Goal: Communication & Community: Answer question/provide support

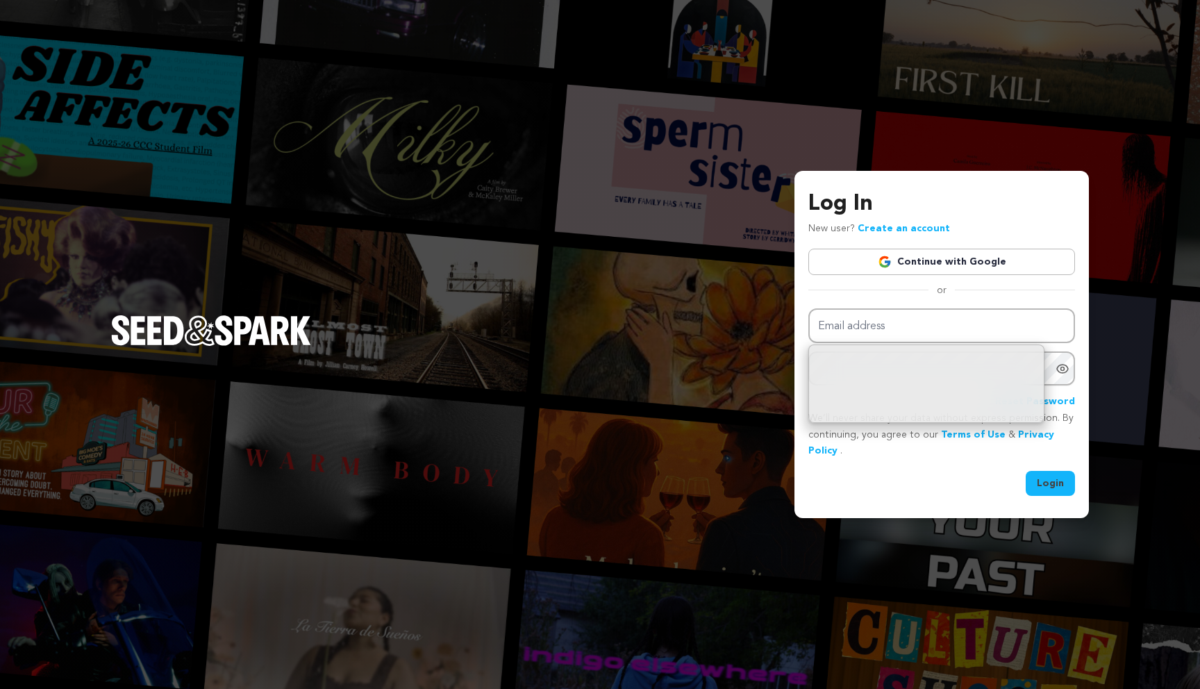
click at [895, 268] on link "Continue with Google" at bounding box center [941, 262] width 267 height 26
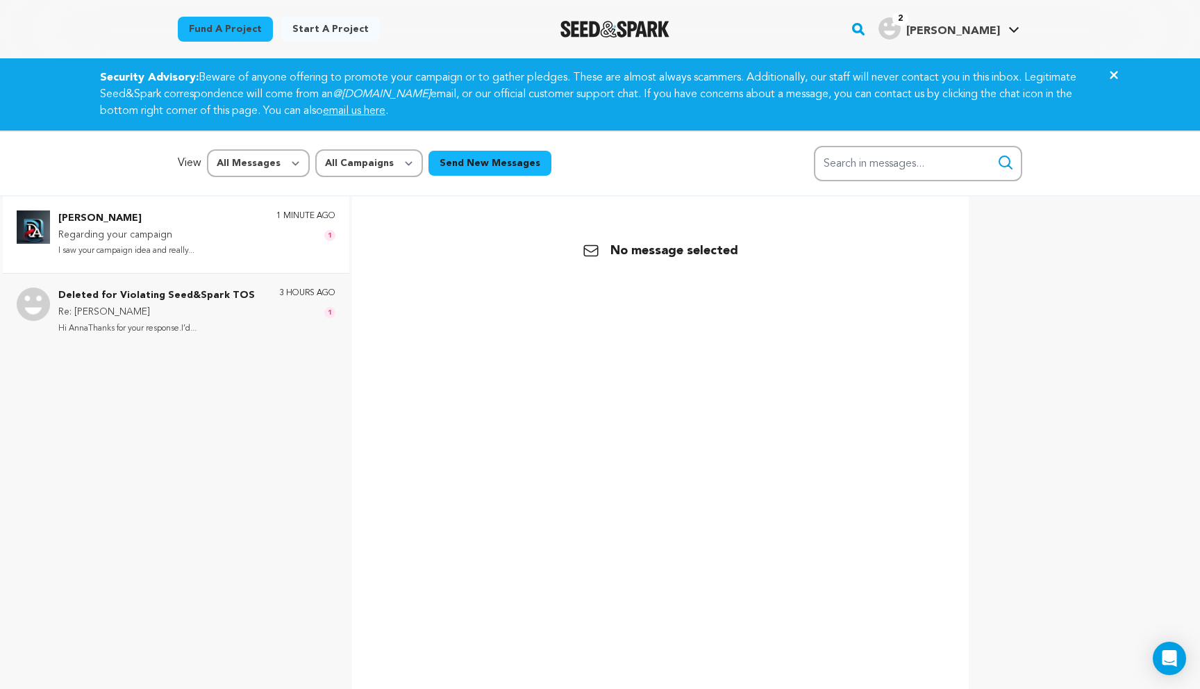
click at [137, 254] on p "I saw your campaign idea and really..." at bounding box center [126, 251] width 136 height 16
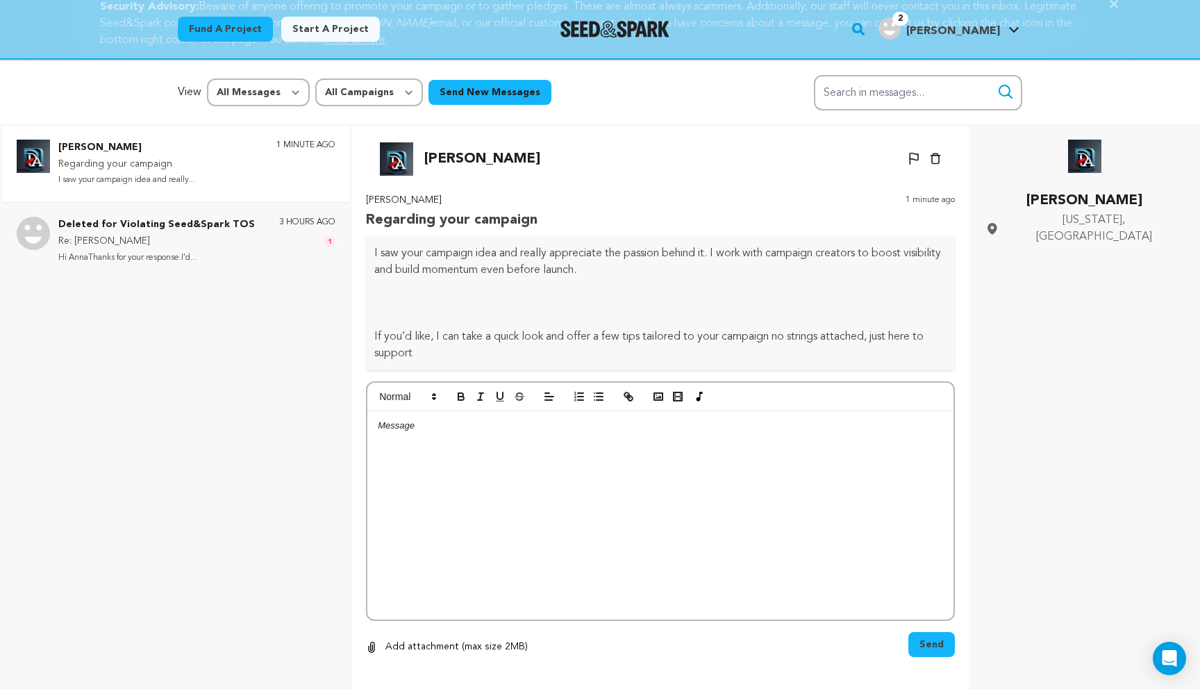
scroll to position [62, 0]
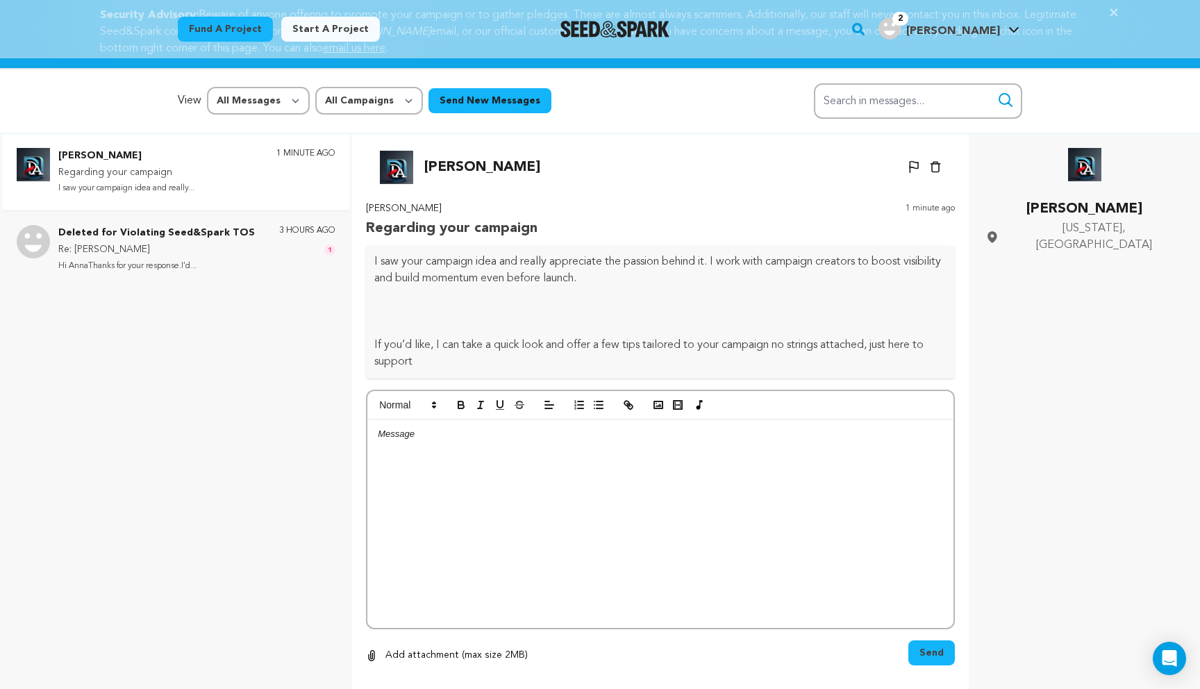
click at [460, 490] on div at bounding box center [660, 523] width 586 height 208
click at [917, 645] on button "Send" at bounding box center [931, 652] width 47 height 25
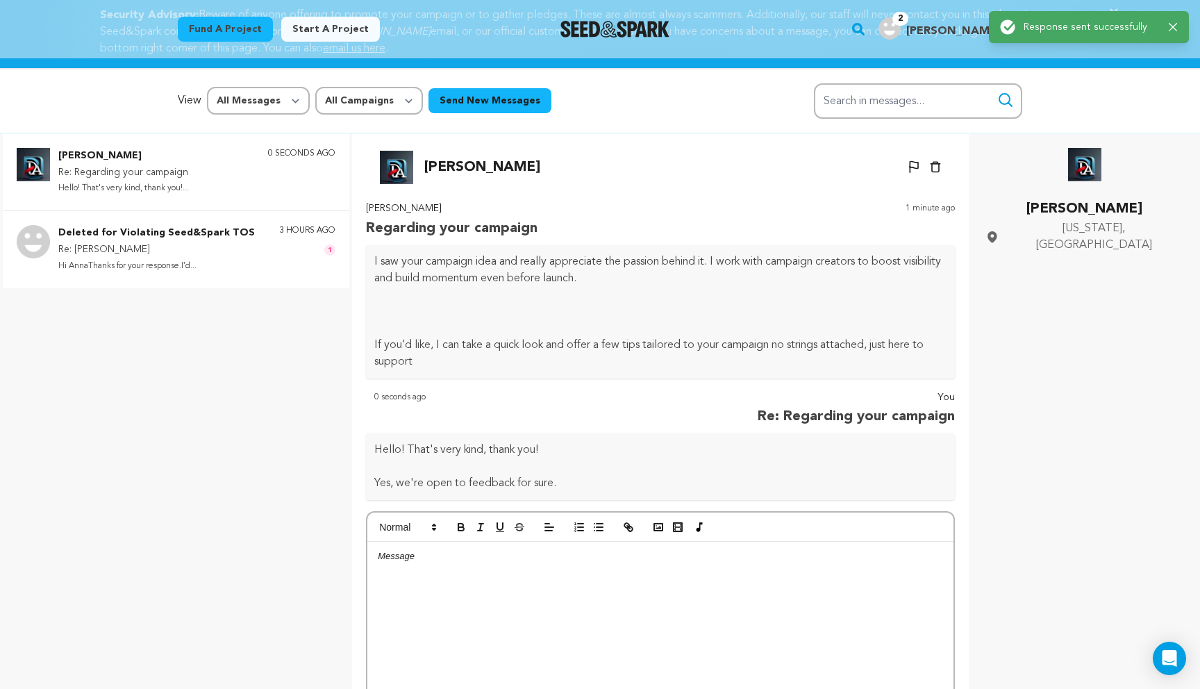
click at [254, 264] on div "Deleted for Violating Seed&Spark TOS Re: William Hi AnnaThanks for your respons…" at bounding box center [196, 249] width 277 height 49
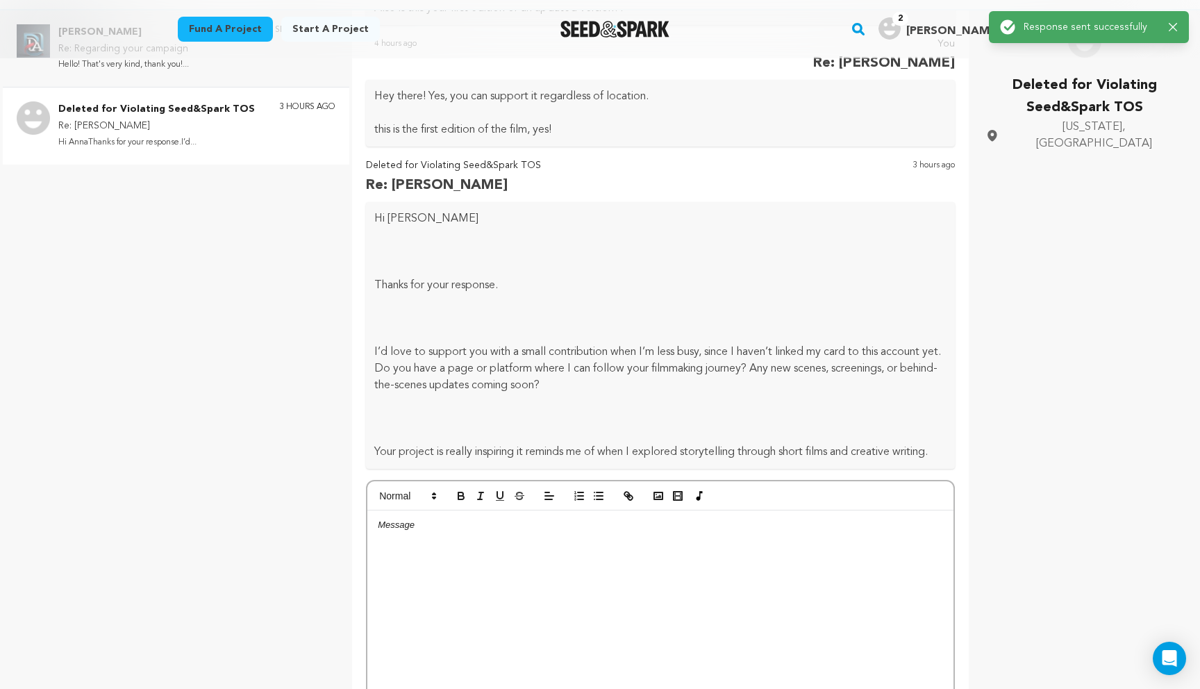
scroll to position [265, 0]
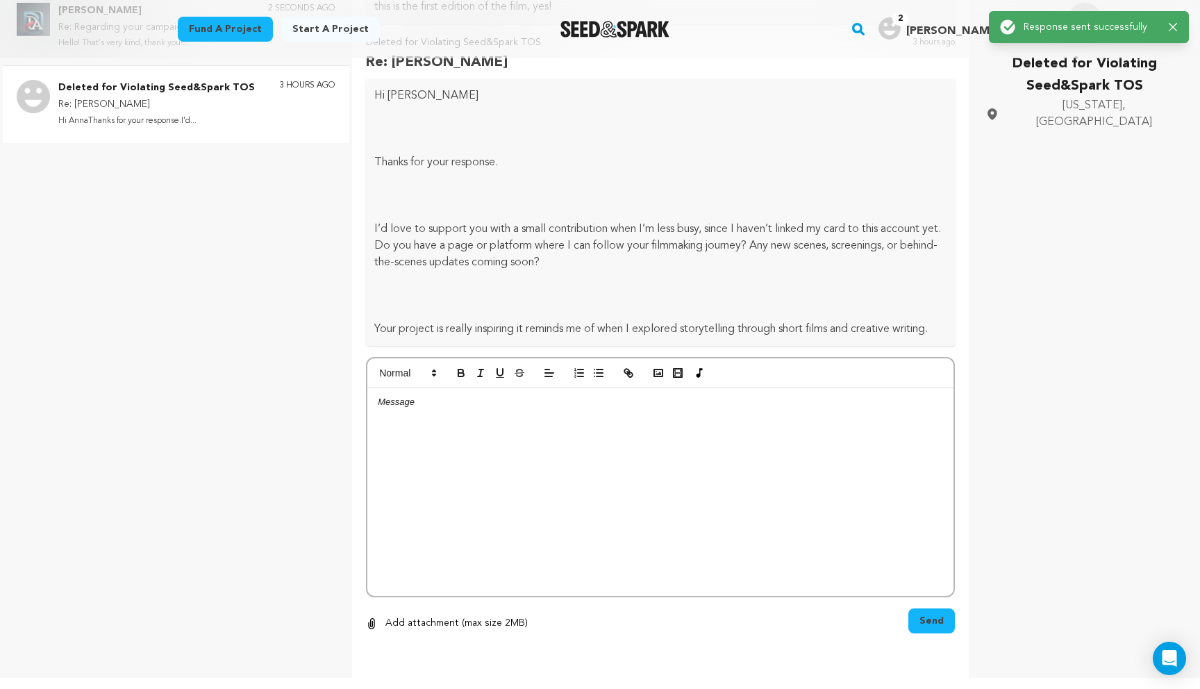
click at [484, 436] on div at bounding box center [660, 491] width 586 height 208
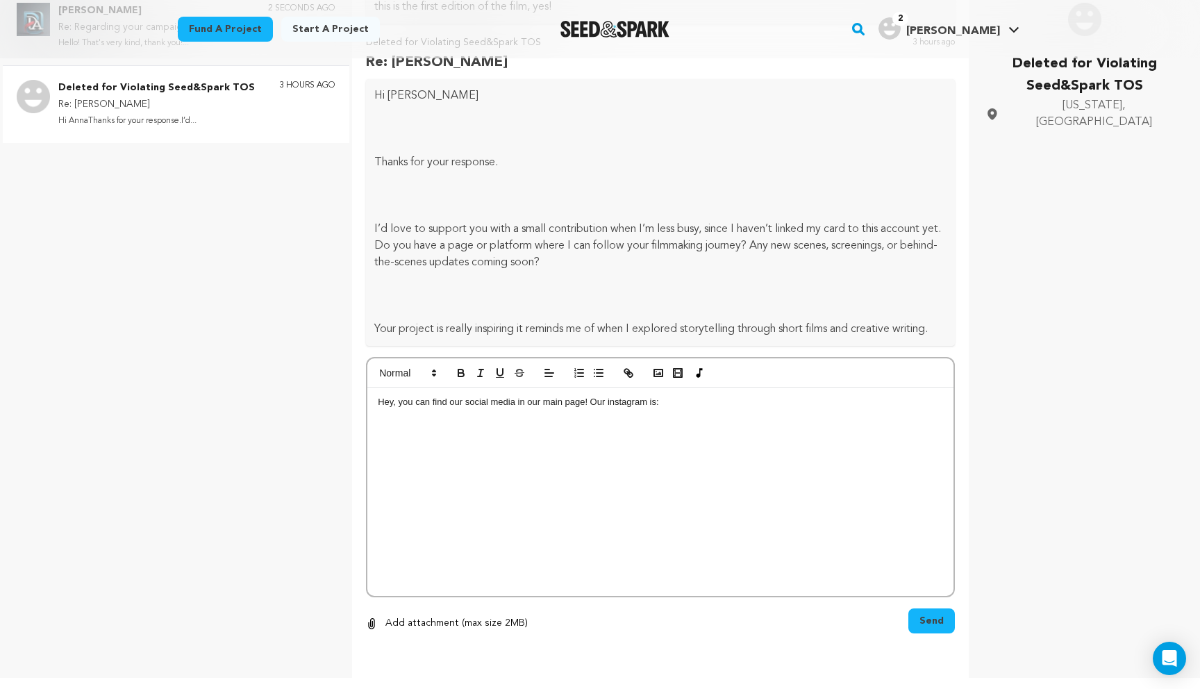
click at [527, 433] on div "Hey, you can find our social media in our main page! Our instagram is:" at bounding box center [660, 491] width 586 height 208
click at [921, 626] on span "Send" at bounding box center [931, 621] width 24 height 14
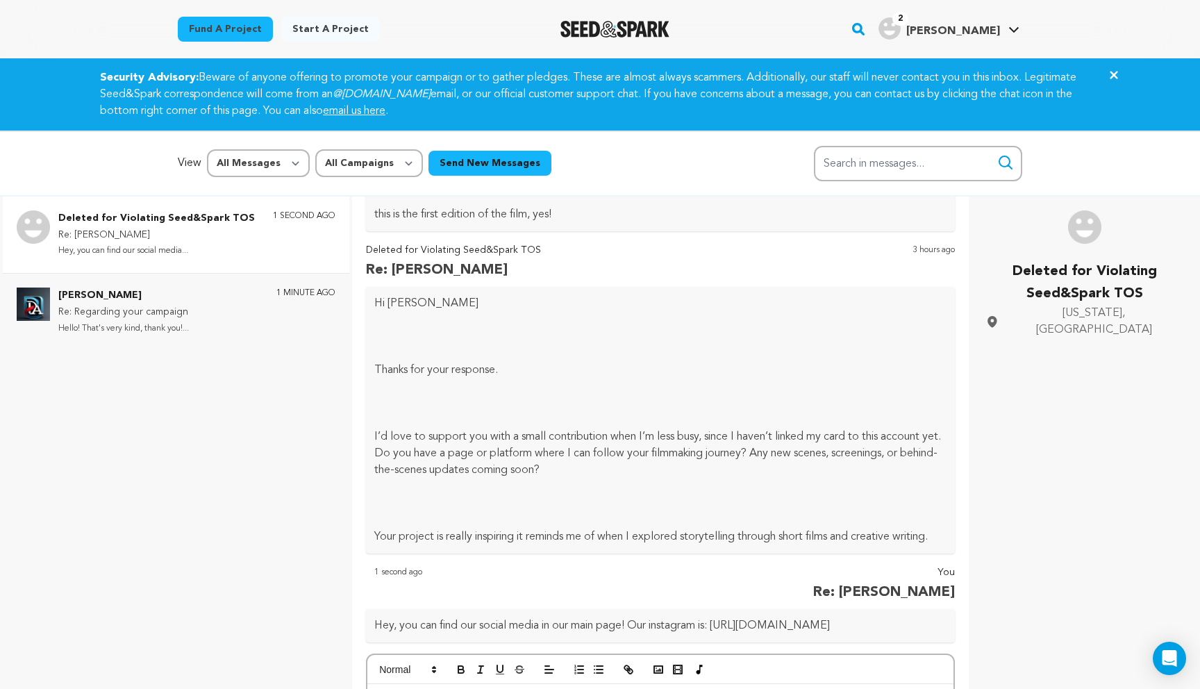
click at [1114, 73] on icon "Close" at bounding box center [1113, 75] width 17 height 17
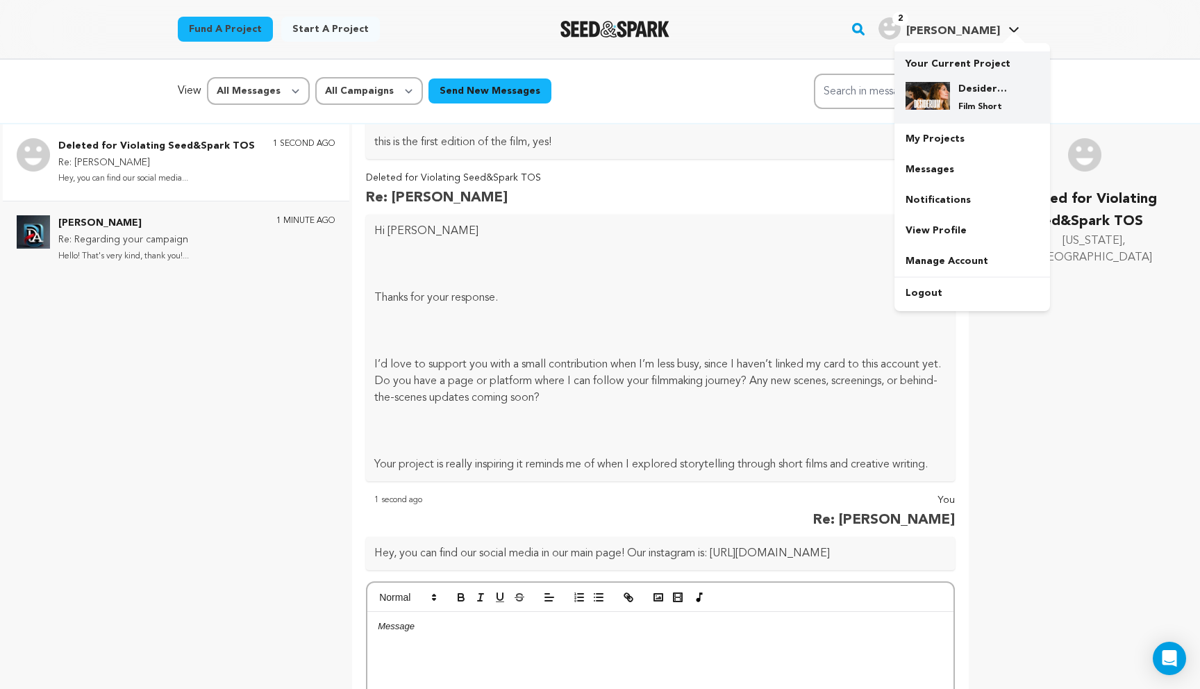
click at [966, 95] on h4 "Desiderium" at bounding box center [983, 89] width 50 height 14
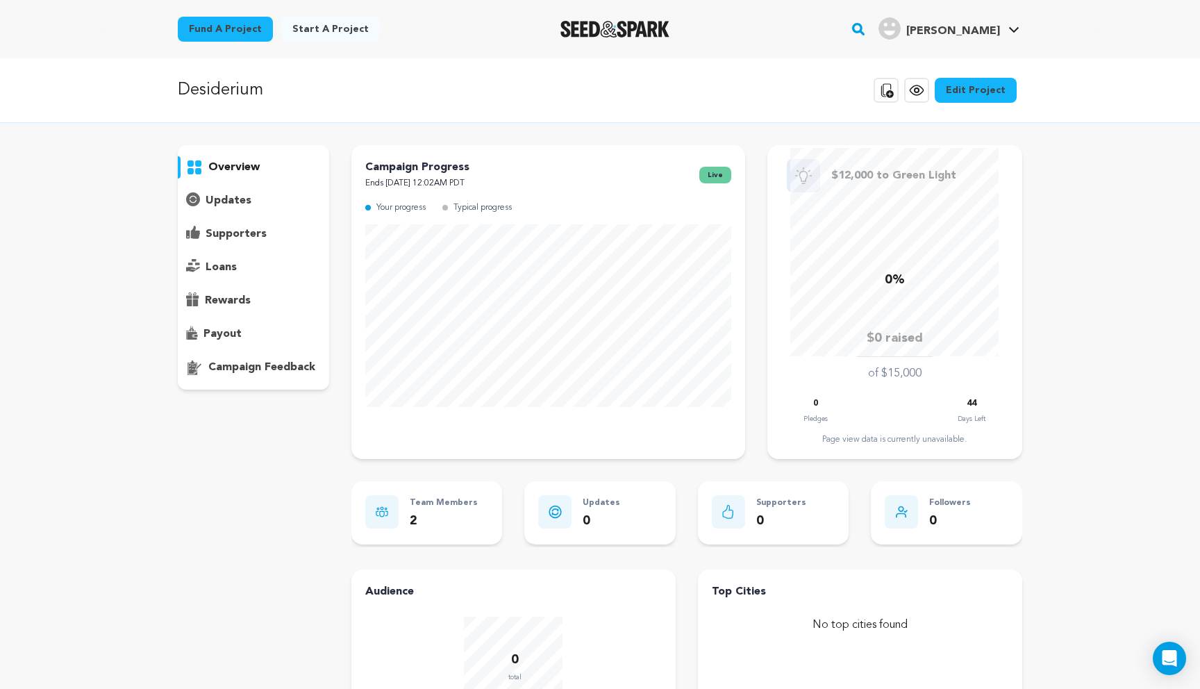
click at [977, 37] on h4 "[PERSON_NAME]" at bounding box center [953, 31] width 94 height 17
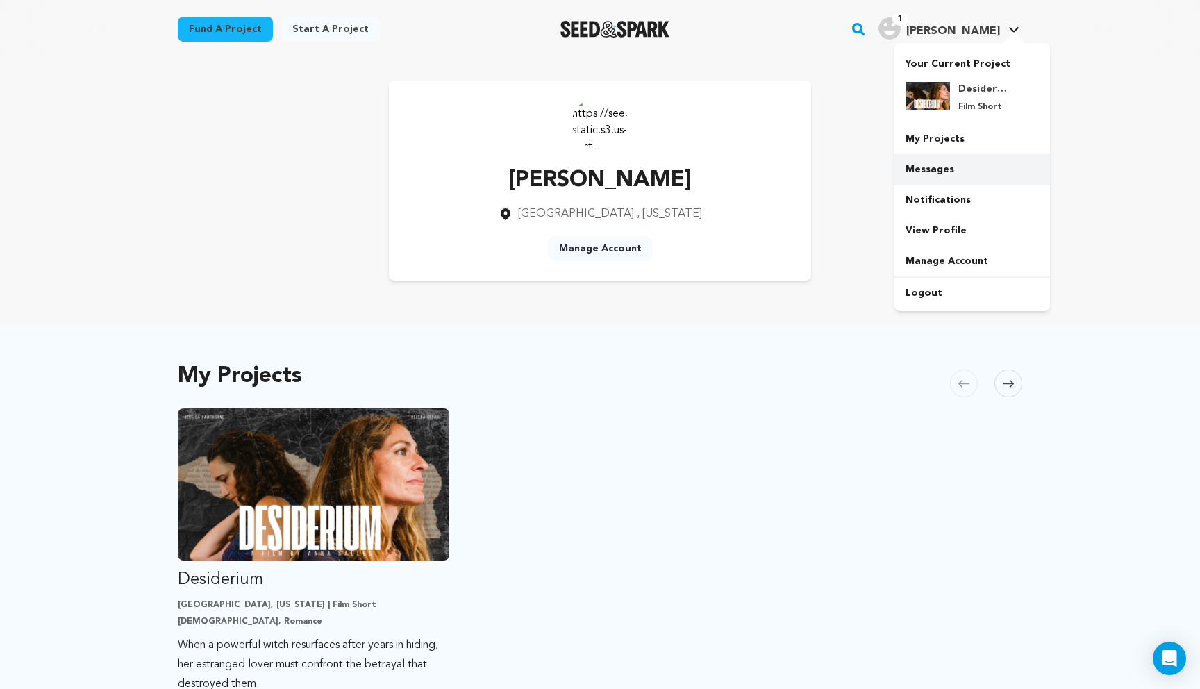
click at [941, 168] on link "Messages" at bounding box center [972, 169] width 156 height 31
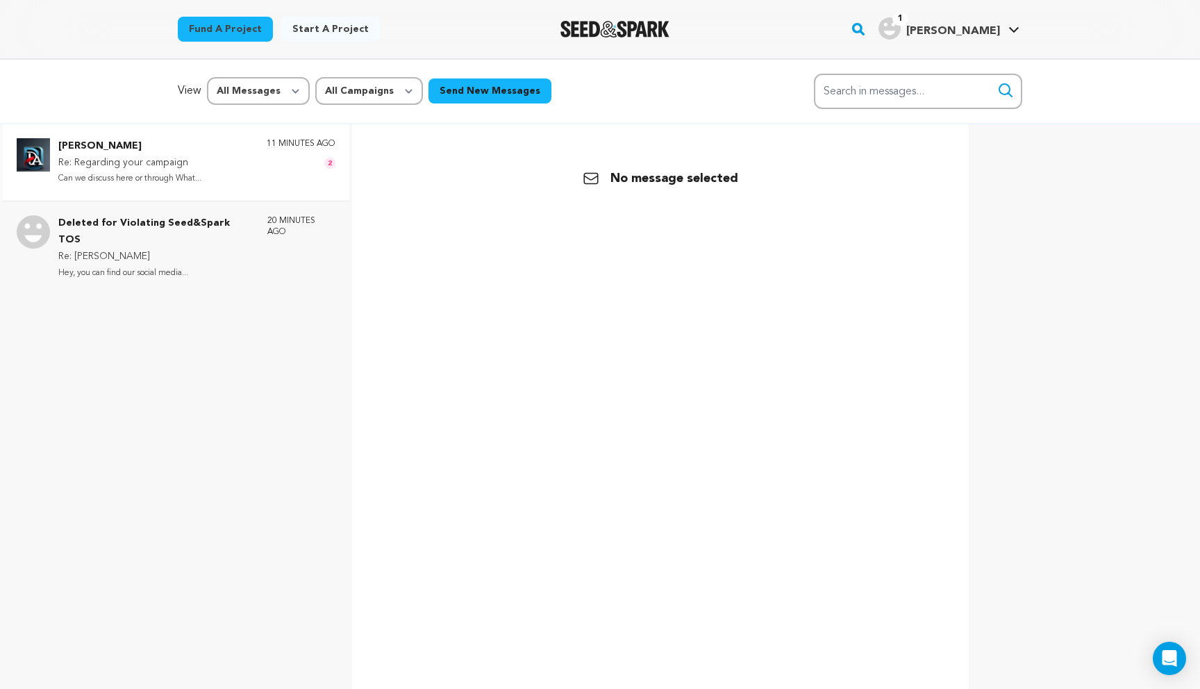
click at [226, 159] on div "Abraham David Re: Regarding your campaign Can we discuss here or through What..…" at bounding box center [196, 162] width 277 height 49
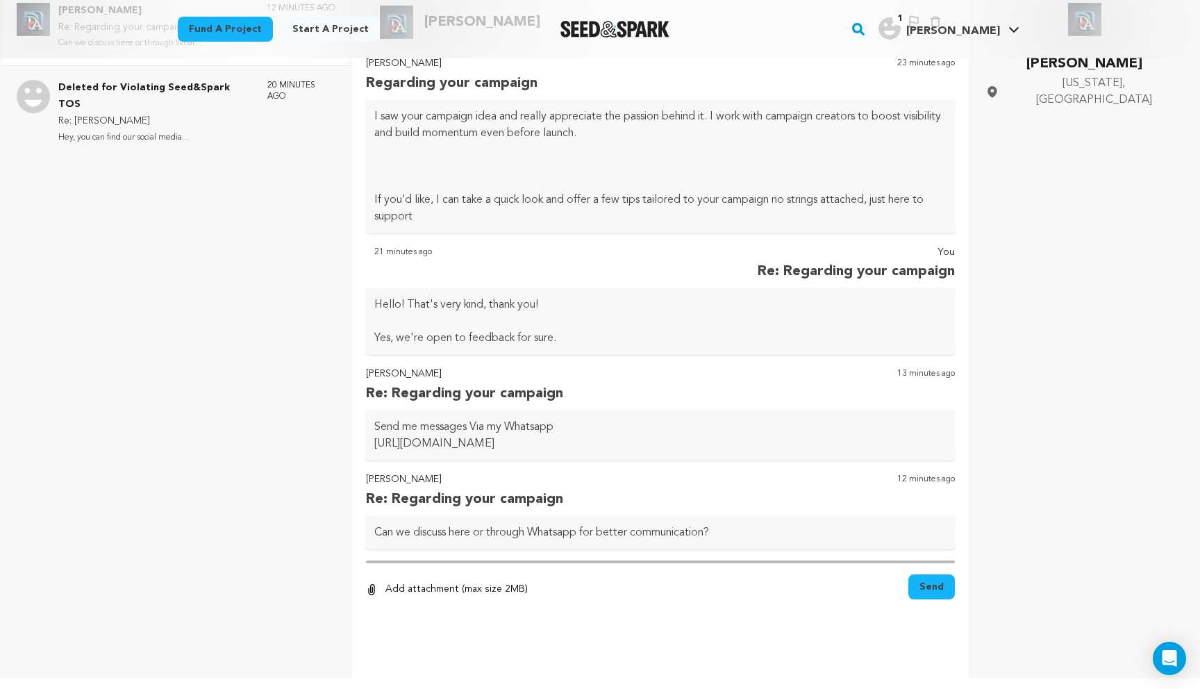
scroll to position [203, 0]
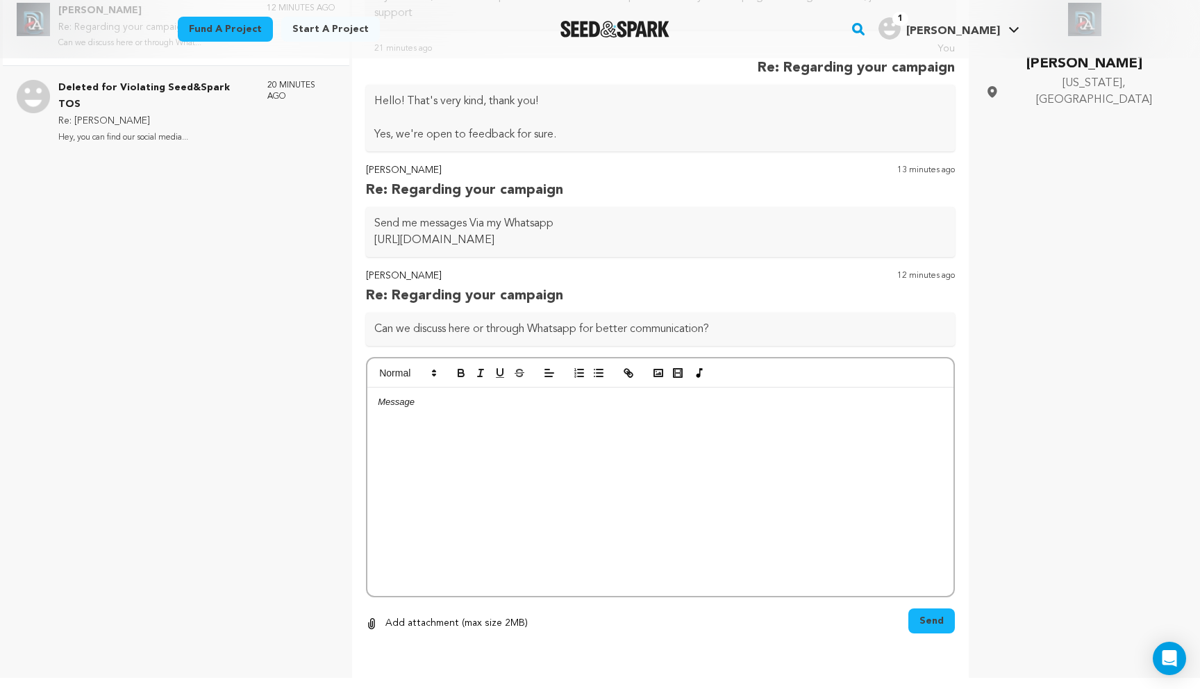
click at [462, 499] on div at bounding box center [660, 491] width 586 height 208
click at [923, 621] on span "Send" at bounding box center [931, 621] width 24 height 14
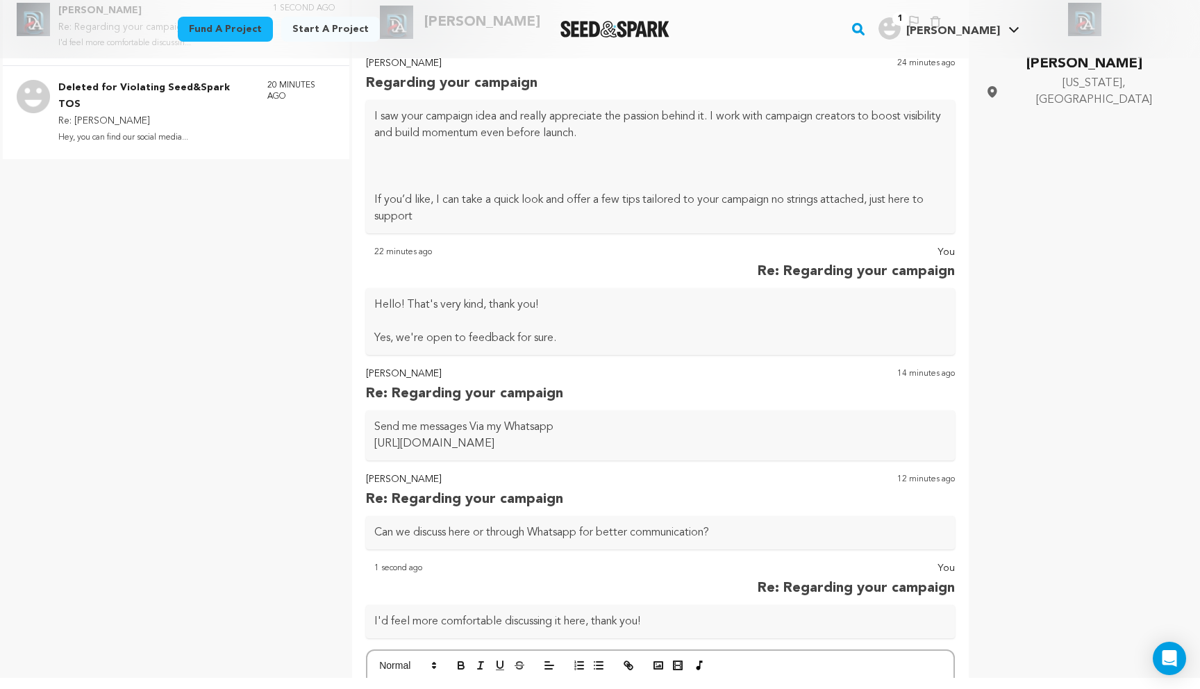
scroll to position [0, 0]
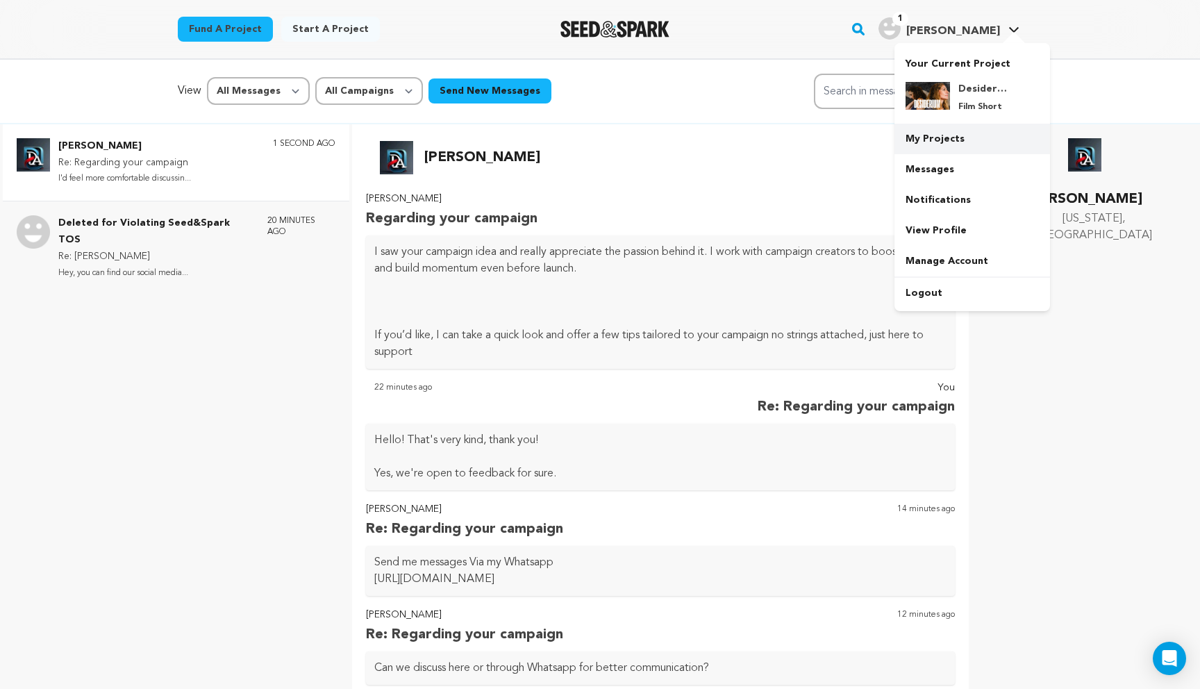
click at [962, 143] on link "My Projects" at bounding box center [972, 139] width 156 height 31
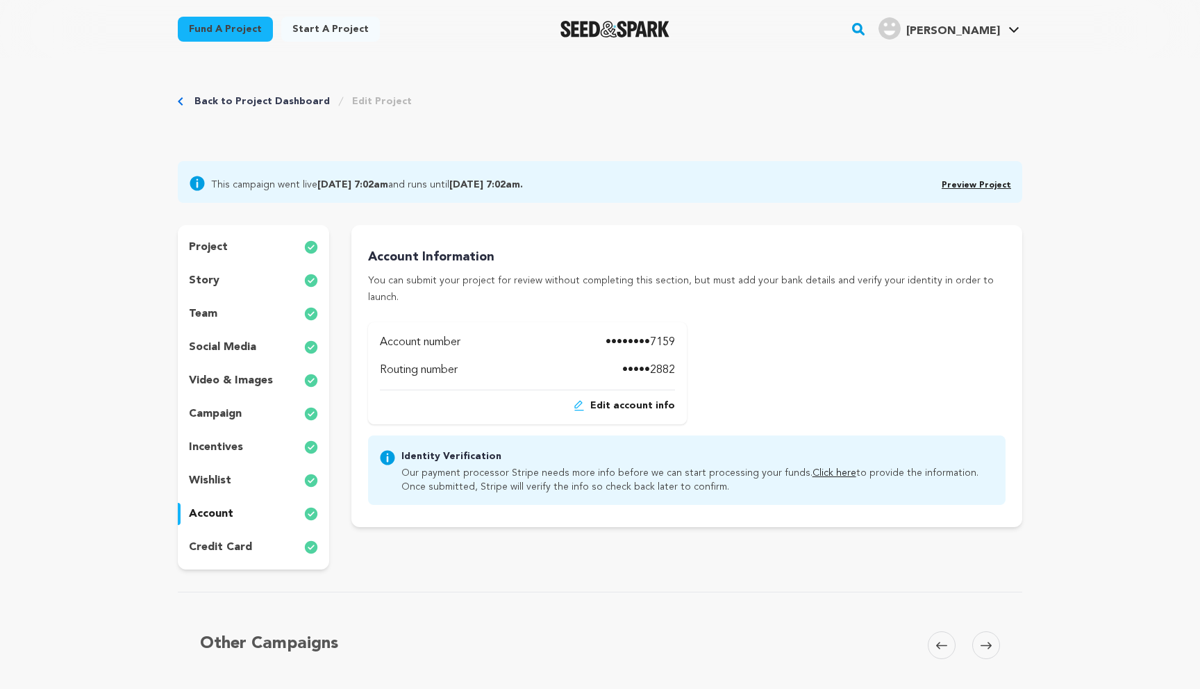
click at [812, 468] on link "Click here" at bounding box center [834, 473] width 44 height 10
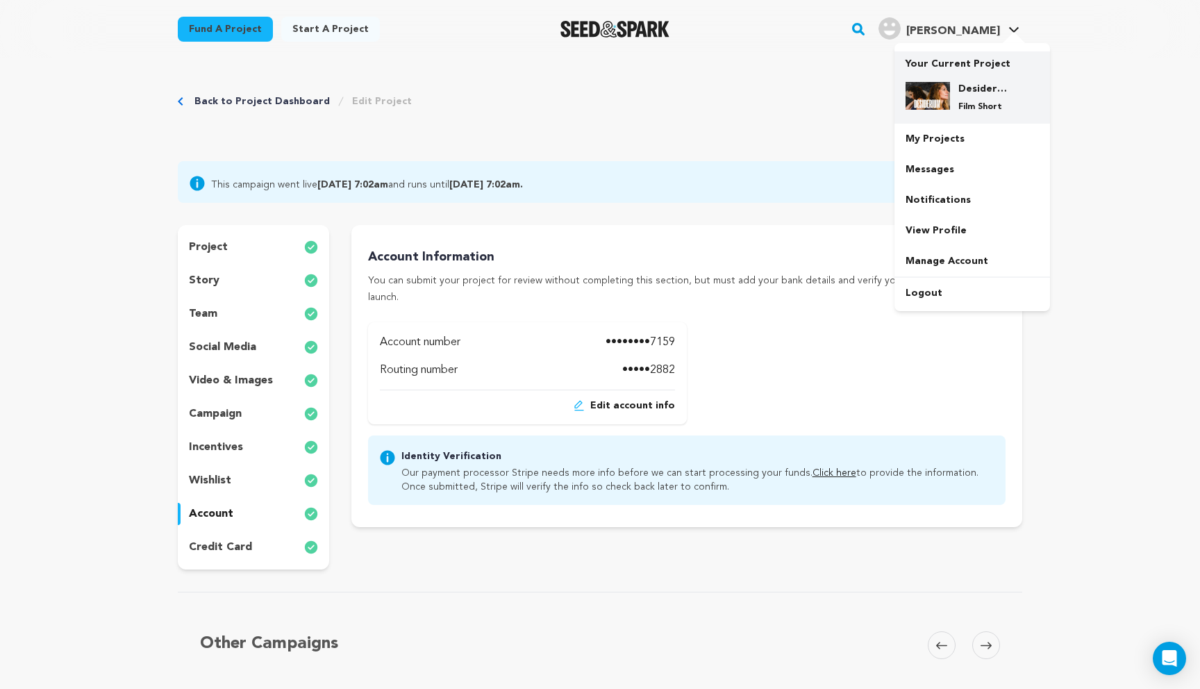
click at [942, 88] on img at bounding box center [927, 96] width 44 height 28
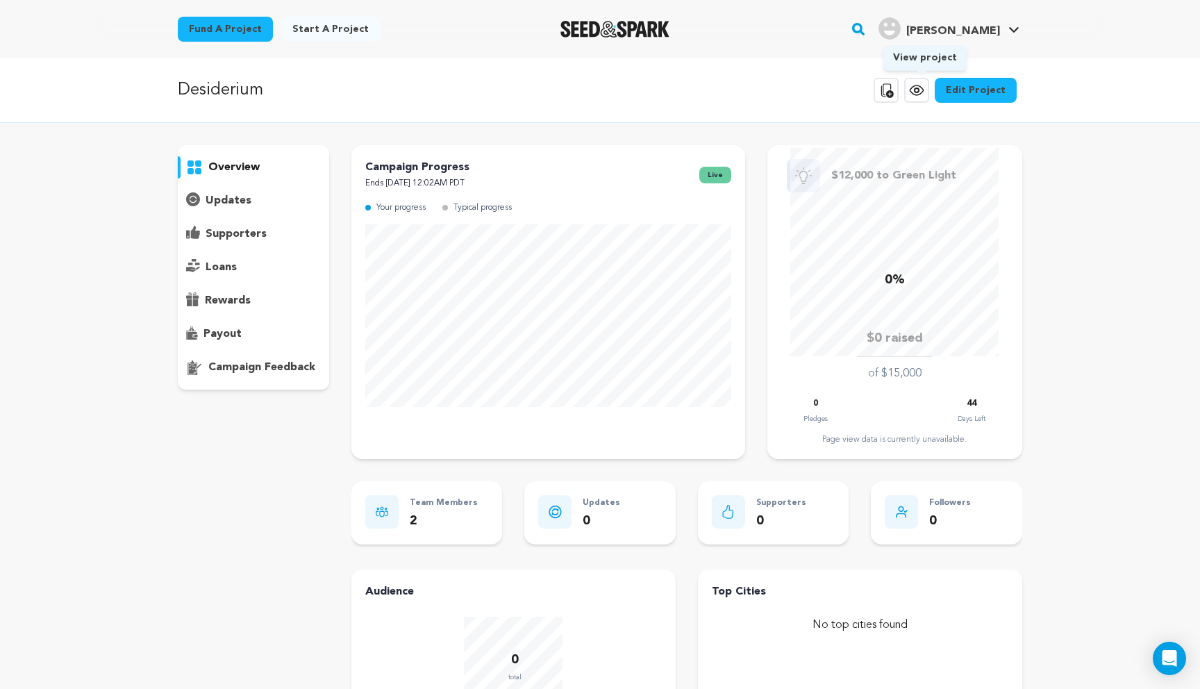
click at [920, 95] on icon at bounding box center [916, 90] width 17 height 17
